Goal: Information Seeking & Learning: Find specific fact

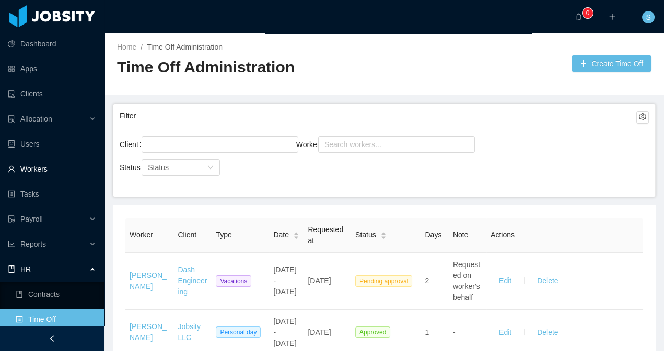
click at [45, 172] on link "Workers" at bounding box center [52, 169] width 88 height 21
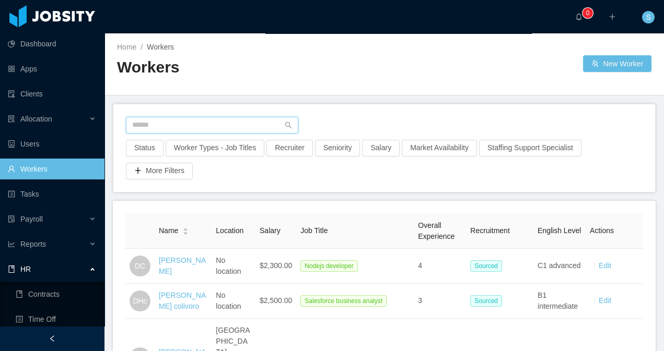
click at [197, 124] on input "text" at bounding box center [212, 125] width 172 height 17
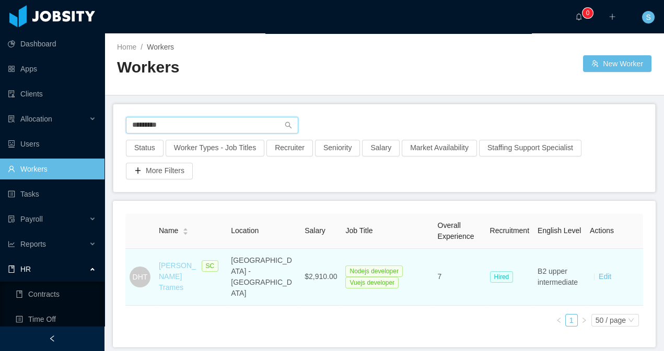
type input "*********"
click at [178, 263] on link "[PERSON_NAME] Trames" at bounding box center [177, 277] width 37 height 30
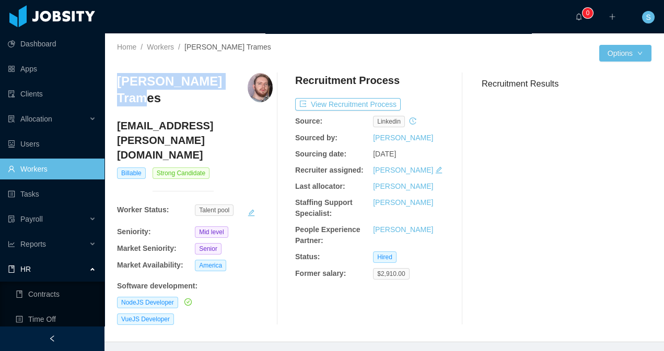
drag, startPoint x: 115, startPoint y: 77, endPoint x: 231, endPoint y: 78, distance: 115.9
click at [231, 78] on div "Home / Workers / [PERSON_NAME] Trames / Options [PERSON_NAME] Trames [EMAIL_ADD…" at bounding box center [383, 187] width 559 height 309
copy h3 "[PERSON_NAME] Trames"
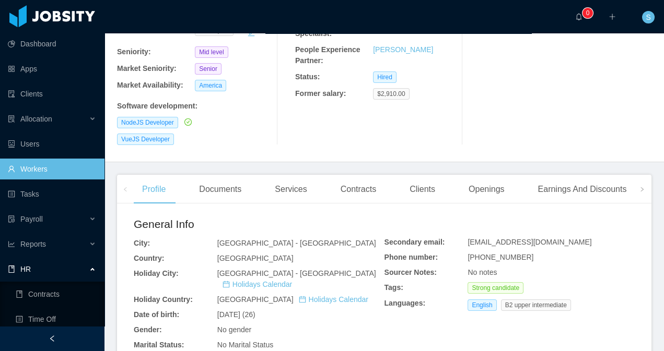
scroll to position [178, 0]
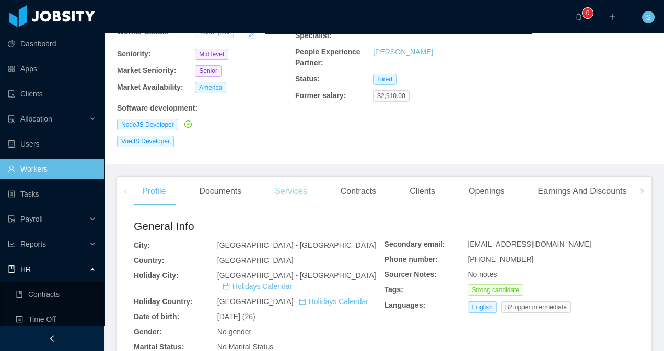
click at [310, 177] on div "Services" at bounding box center [290, 191] width 49 height 29
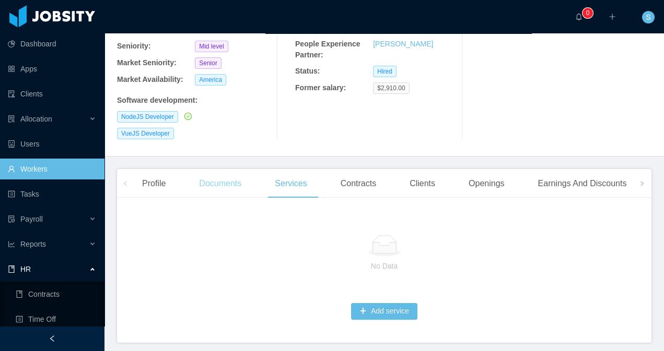
click at [235, 169] on div "Documents" at bounding box center [220, 183] width 59 height 29
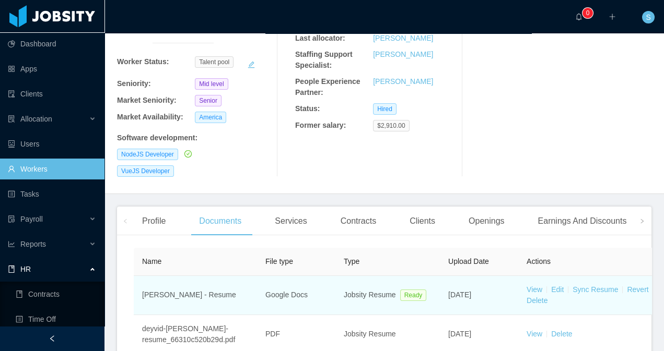
scroll to position [186, 0]
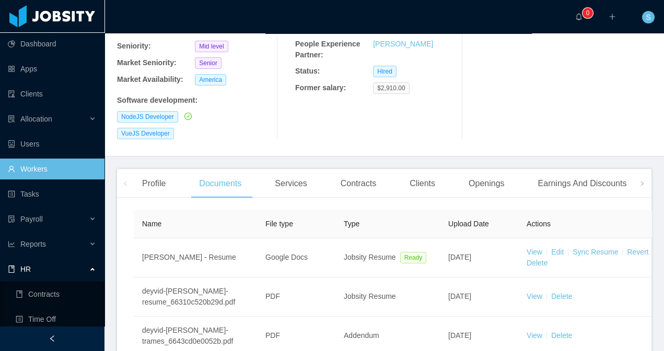
click at [373, 169] on div "Contracts" at bounding box center [358, 183] width 52 height 29
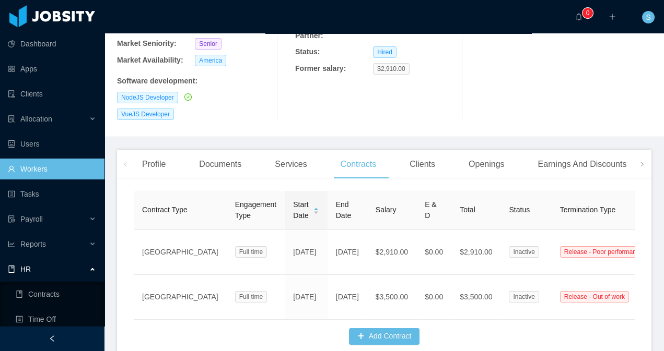
scroll to position [206, 0]
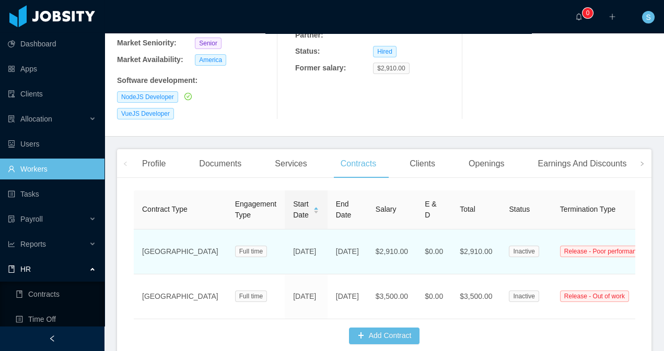
click at [285, 230] on td "[DATE]" at bounding box center [306, 252] width 43 height 45
drag, startPoint x: 250, startPoint y: 204, endPoint x: 269, endPoint y: 222, distance: 26.2
click at [285, 230] on td "[DATE]" at bounding box center [306, 252] width 43 height 45
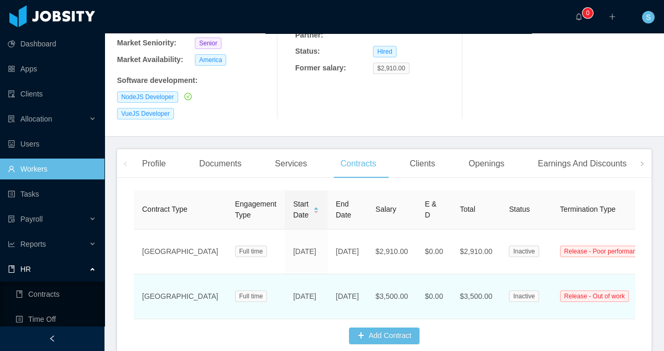
click at [285, 275] on td "[DATE]" at bounding box center [306, 297] width 43 height 45
drag, startPoint x: 249, startPoint y: 255, endPoint x: 268, endPoint y: 274, distance: 27.7
click at [285, 275] on td "[DATE]" at bounding box center [306, 297] width 43 height 45
copy td "[DATE]"
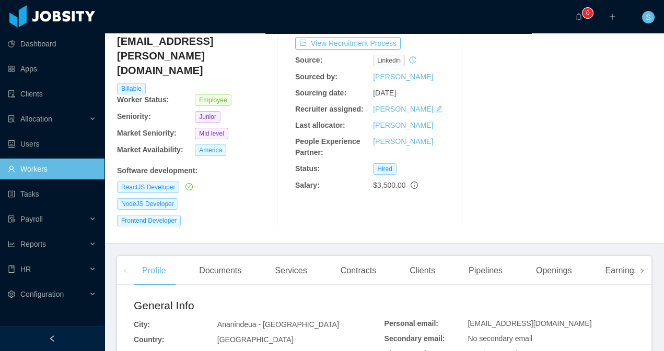
scroll to position [75, 0]
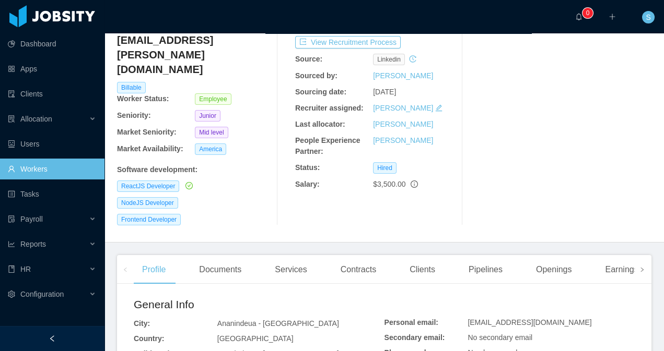
click at [639, 264] on span at bounding box center [642, 270] width 6 height 13
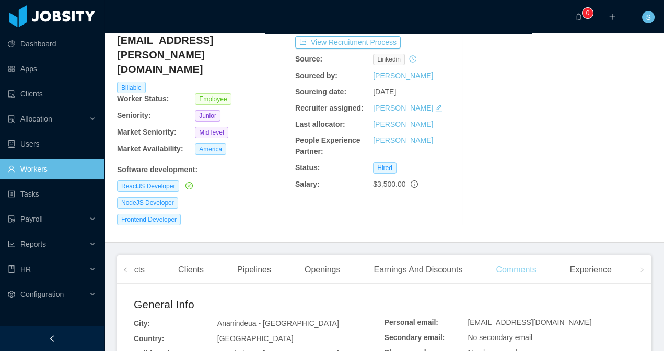
click at [522, 255] on div "Comments" at bounding box center [515, 269] width 57 height 29
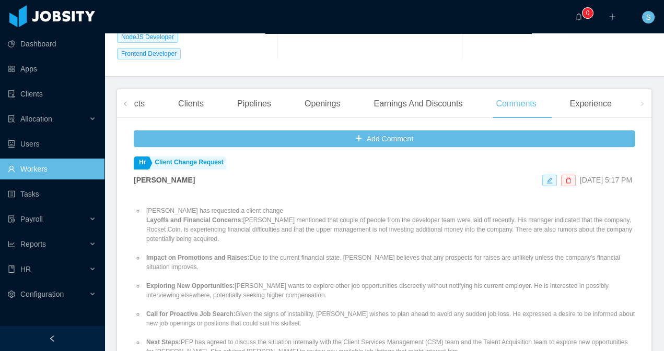
scroll to position [4, 0]
click at [63, 167] on link "Workers" at bounding box center [52, 169] width 88 height 21
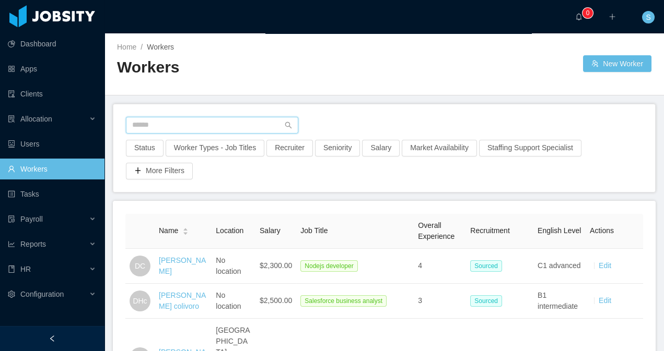
click at [205, 126] on input "text" at bounding box center [212, 125] width 172 height 17
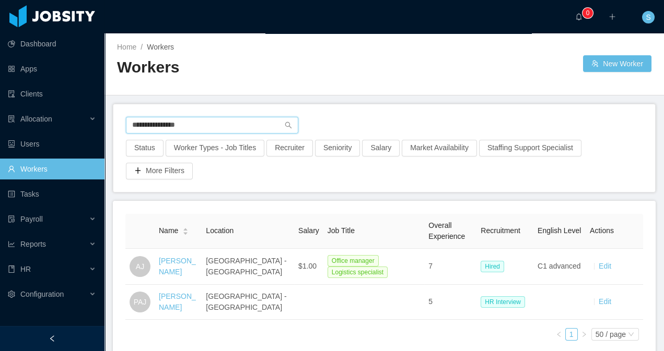
type input "**********"
